Goal: Information Seeking & Learning: Learn about a topic

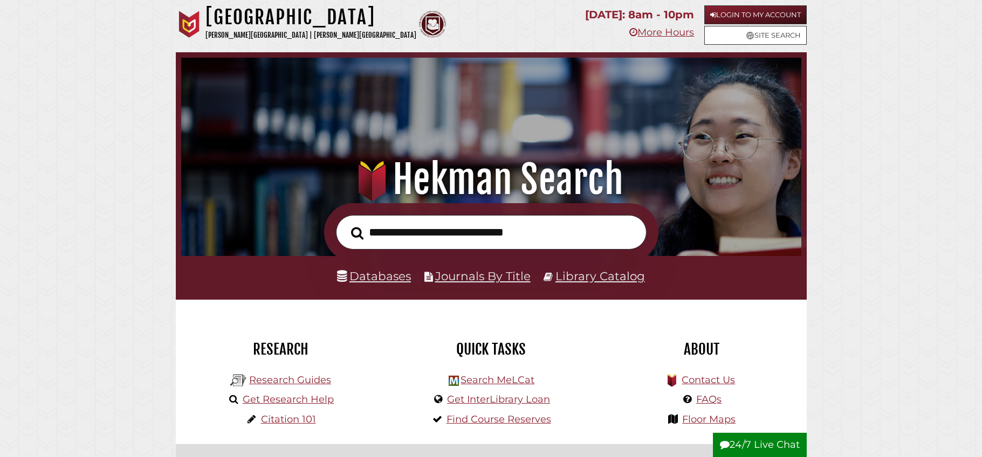
scroll to position [205, 615]
type input "**********"
click at [346, 224] on button "Search" at bounding box center [357, 233] width 23 height 19
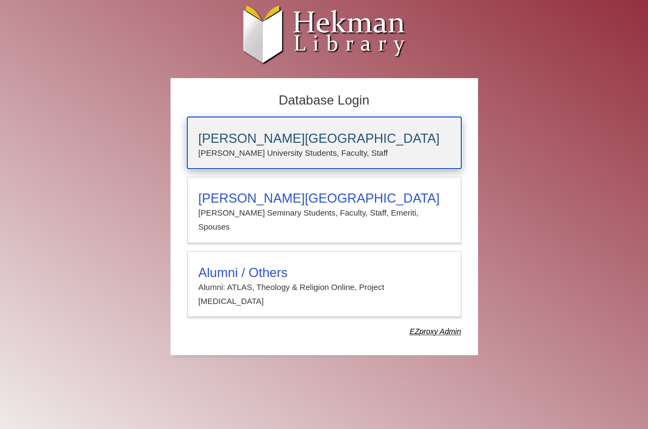
click at [345, 152] on p "Calvin University Students, Faculty, Staff" at bounding box center [324, 153] width 251 height 14
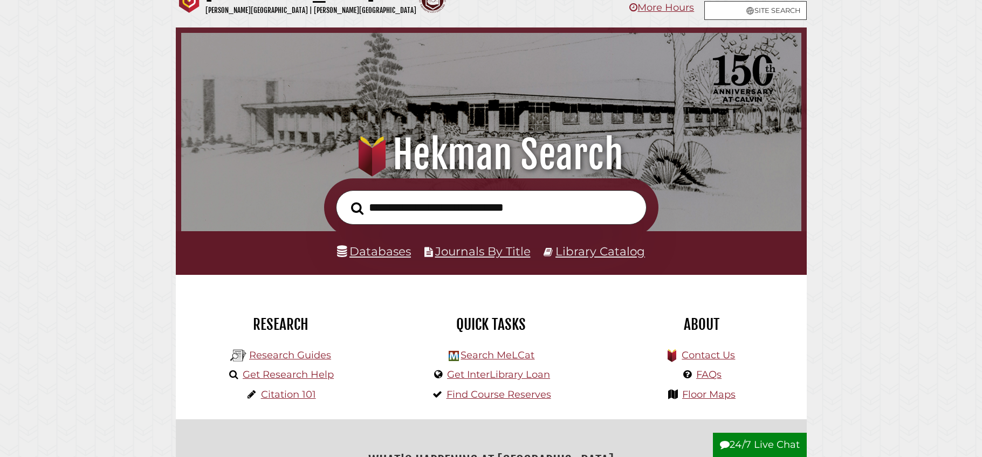
scroll to position [76, 0]
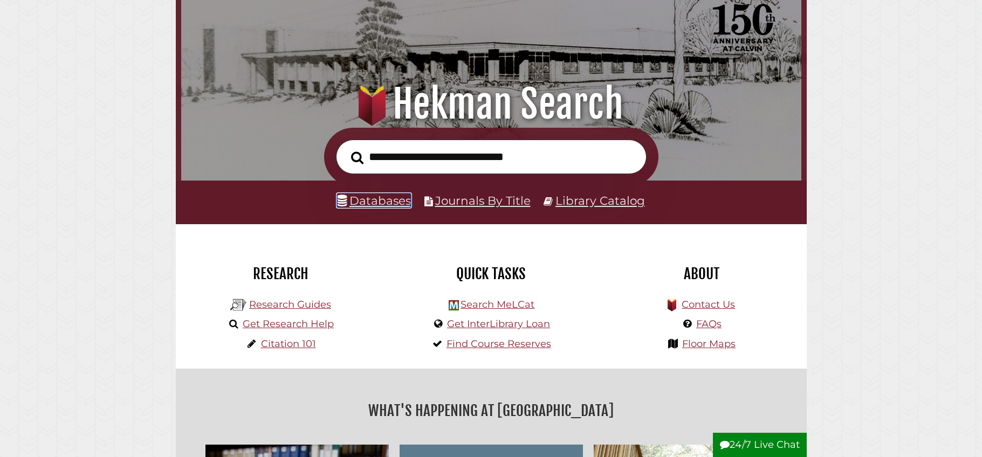
click at [384, 203] on link "Databases" at bounding box center [374, 201] width 74 height 14
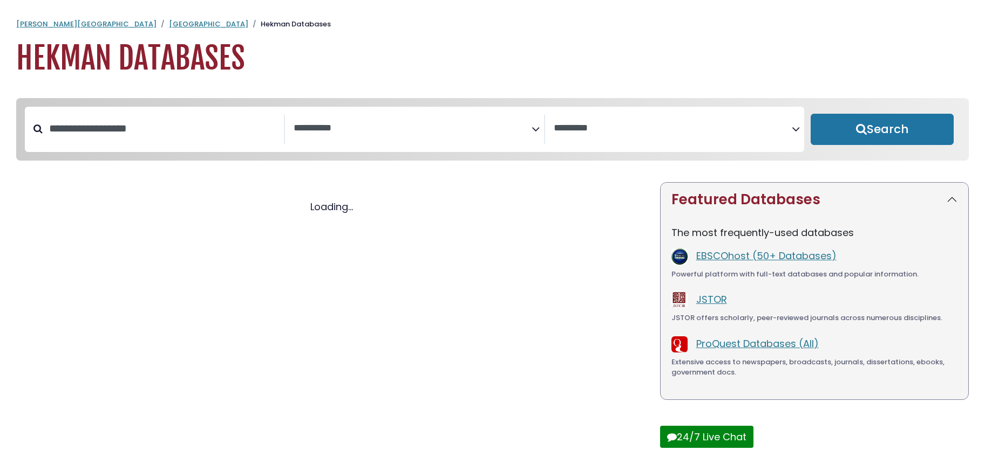
select select "Database Subject Filter"
select select "Database Vendors Filter"
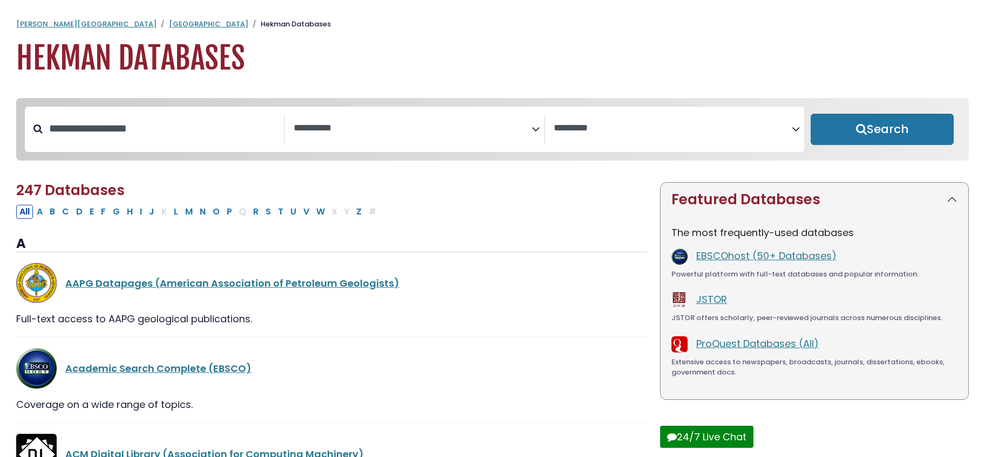
select select "Database Subject Filter"
select select "Database Vendors Filter"
click at [716, 305] on link "JSTOR" at bounding box center [711, 299] width 31 height 13
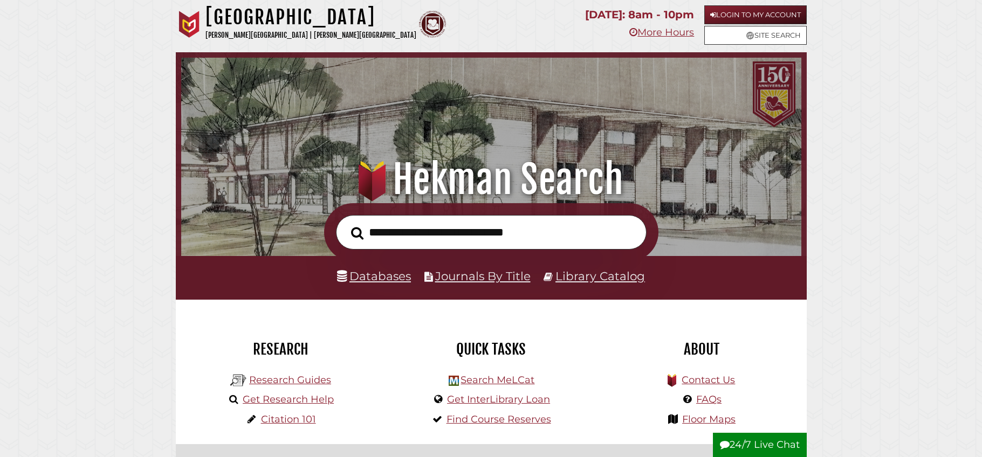
scroll to position [205, 615]
click at [393, 232] on input "text" at bounding box center [491, 232] width 311 height 35
type input "**********"
click at [346, 224] on button "Search" at bounding box center [357, 233] width 23 height 19
